Goal: Information Seeking & Learning: Learn about a topic

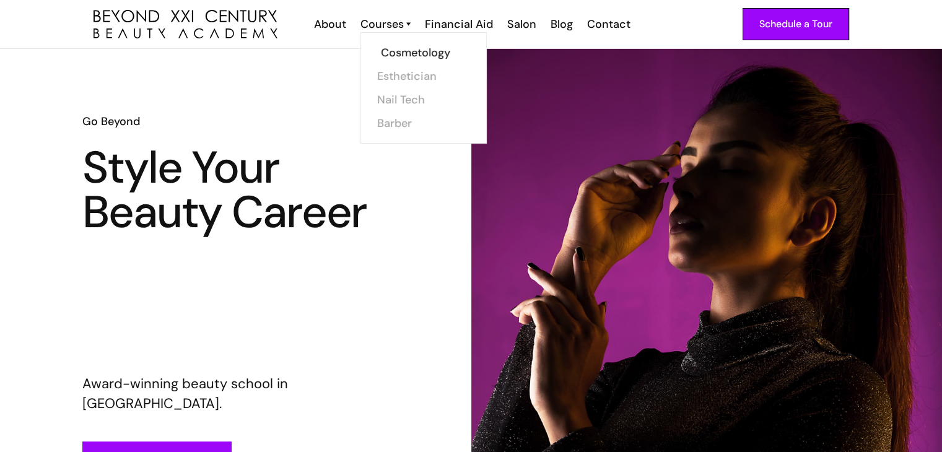
click at [406, 57] on link "Cosmetology" at bounding box center [427, 53] width 93 height 24
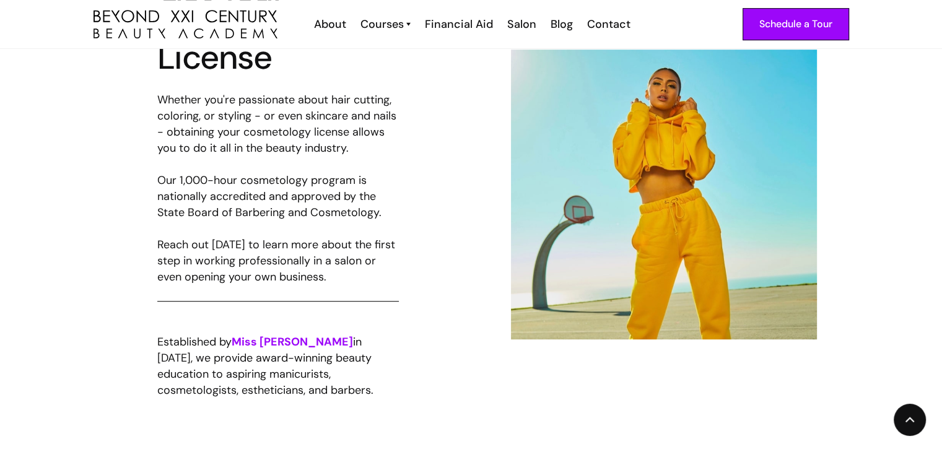
scroll to position [718, 0]
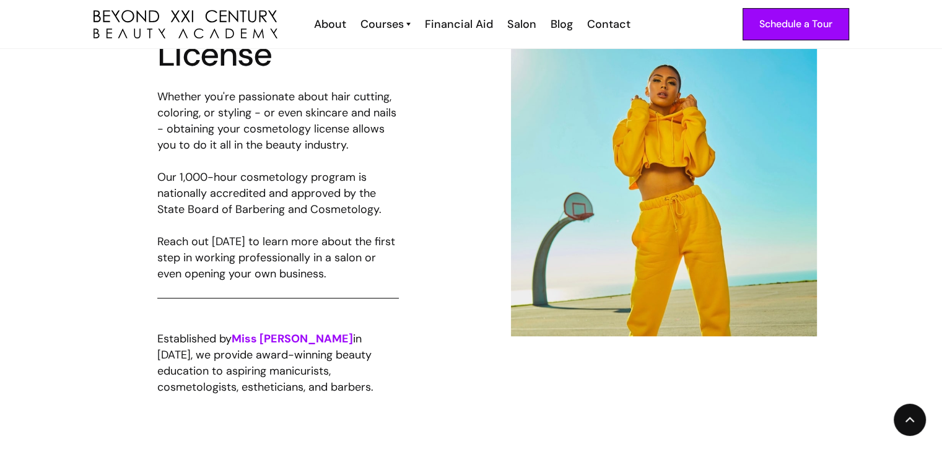
click at [817, 440] on div "Get Your Cosmetology License Whether you're passionate about hair cutting, colo…" at bounding box center [471, 191] width 942 height 569
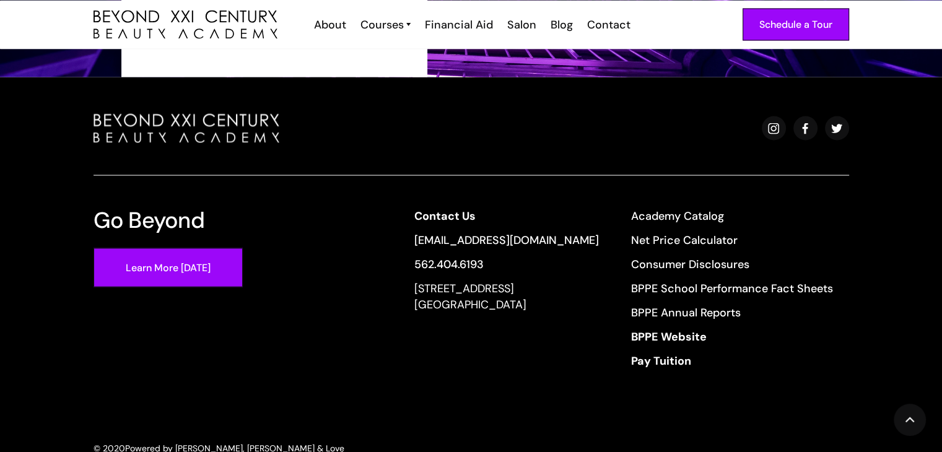
scroll to position [2378, 0]
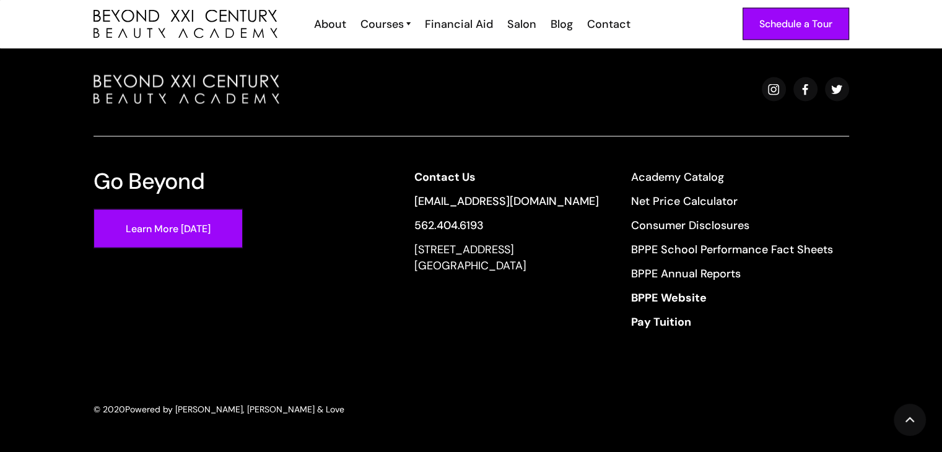
click at [133, 305] on div "Go Beyond Learn More [DATE]" at bounding box center [213, 253] width 241 height 169
click at [186, 343] on div "Go Beyond Learn More Today Contact Us info@beyondcosmo.com 562.404.6193 13640 I…" at bounding box center [471, 245] width 788 height 341
